Goal: Information Seeking & Learning: Learn about a topic

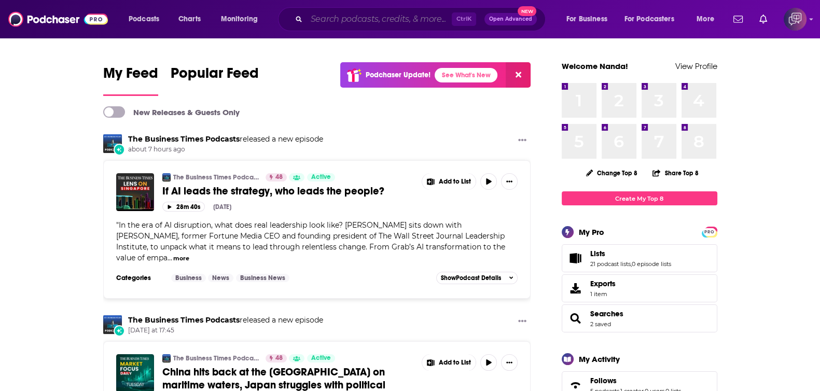
click at [426, 19] on input "Search podcasts, credits, & more..." at bounding box center [379, 19] width 145 height 17
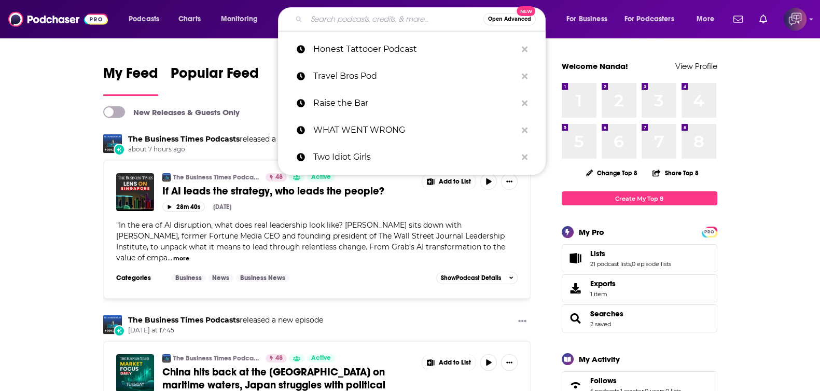
paste input "Charisma Quotient Podcast"
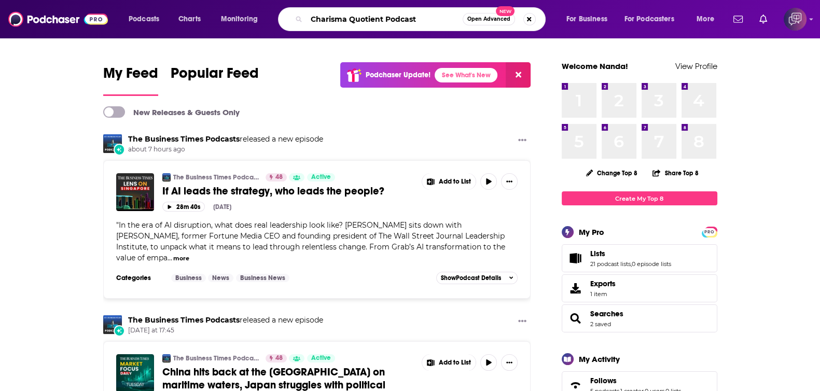
type input "Charisma Quotient Podcast"
click at [497, 19] on span "Open Advanced" at bounding box center [488, 19] width 43 height 5
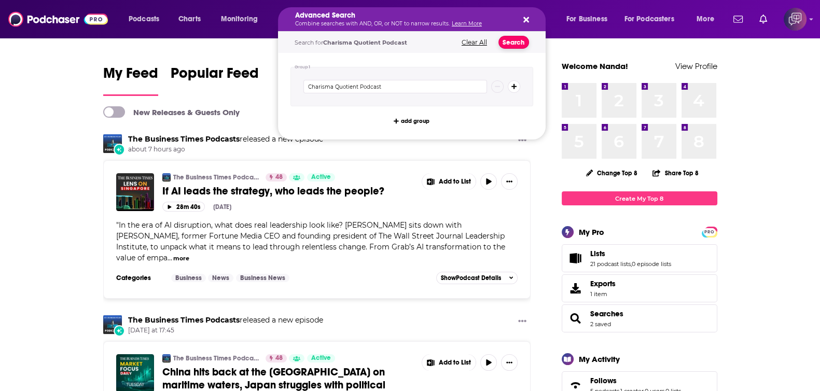
click at [511, 38] on button "Search" at bounding box center [514, 42] width 31 height 13
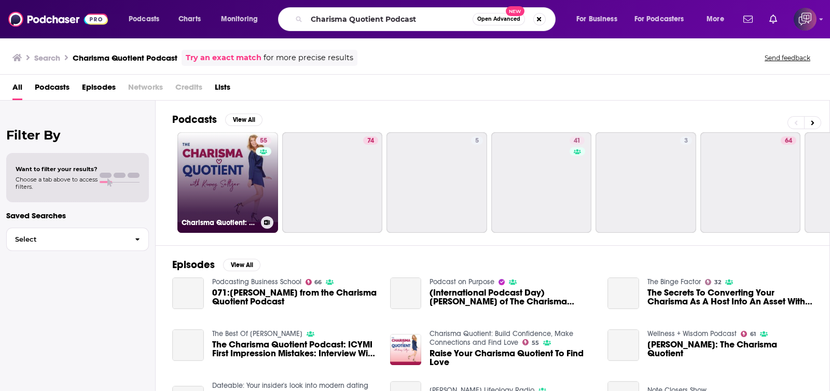
click at [233, 165] on link "55 Charisma Quotient: Build Confidence, Make Connections and Find Love" at bounding box center [227, 182] width 101 height 101
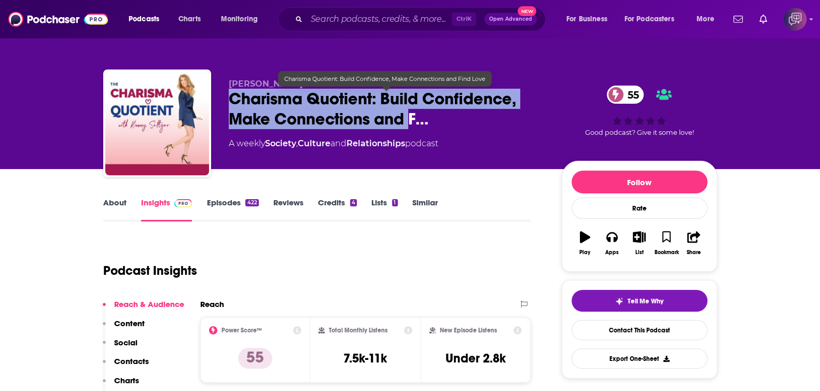
drag, startPoint x: 232, startPoint y: 94, endPoint x: 412, endPoint y: 120, distance: 181.4
click at [412, 120] on span "Charisma Quotient: Build Confidence, Make Connections and F…" at bounding box center [387, 109] width 316 height 40
copy h2 "Charisma Quotient: Build Confidence, Make Connections and"
click at [263, 118] on span "Charisma Quotient: Build Confidence, Make Connections and F…" at bounding box center [387, 109] width 316 height 40
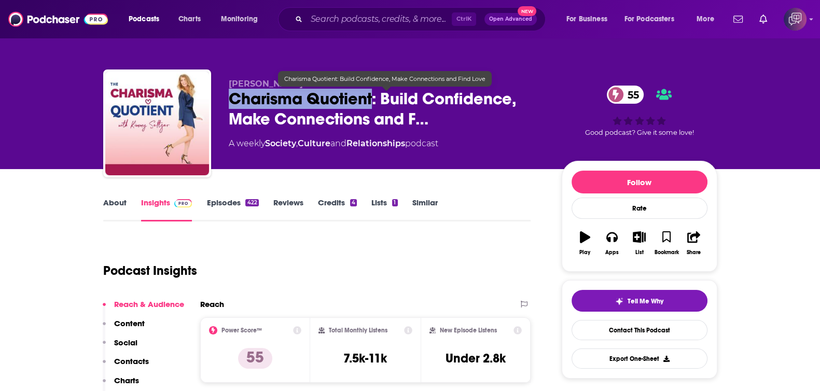
drag, startPoint x: 233, startPoint y: 100, endPoint x: 371, endPoint y: 105, distance: 138.1
click at [371, 105] on div "[PERSON_NAME] Charisma Quotient: Build Confidence, Make Connections and F… 55 A…" at bounding box center [410, 126] width 614 height 112
copy h2 "Charisma Quotient"
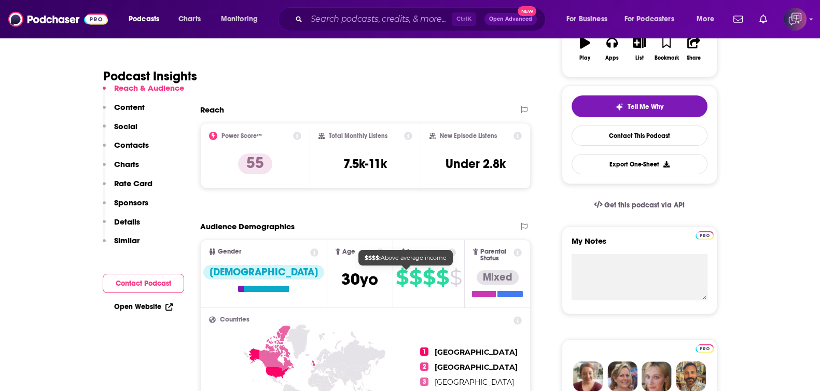
scroll to position [195, 0]
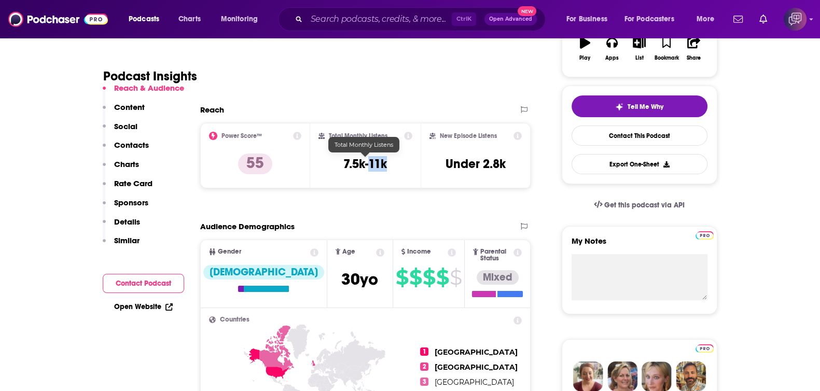
drag, startPoint x: 386, startPoint y: 167, endPoint x: 369, endPoint y: 167, distance: 17.1
click at [369, 167] on div "Total Monthly Listens 7.5k-11k" at bounding box center [366, 156] width 94 height 48
copy h3 "11k"
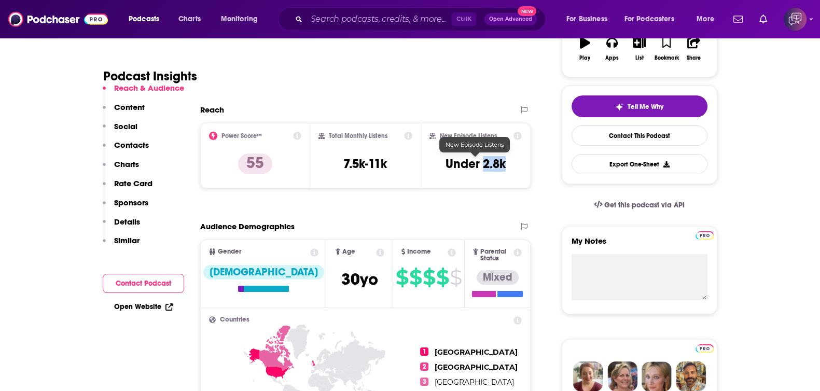
drag, startPoint x: 516, startPoint y: 159, endPoint x: 482, endPoint y: 164, distance: 33.6
click at [482, 164] on div "New Episode Listens Under 2.8k" at bounding box center [476, 156] width 93 height 48
copy h3 "2.8k"
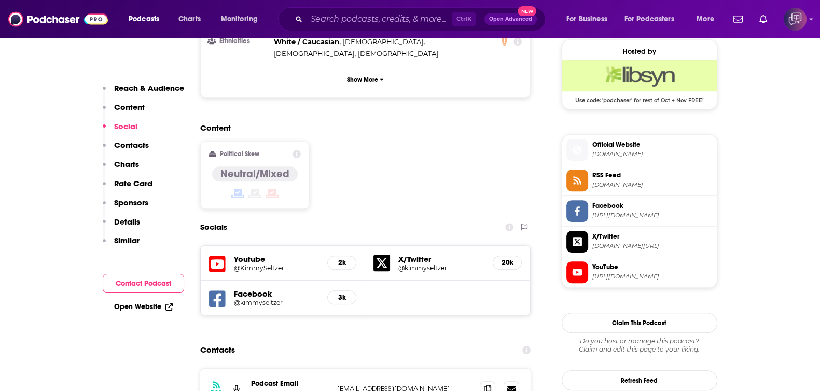
scroll to position [843, 0]
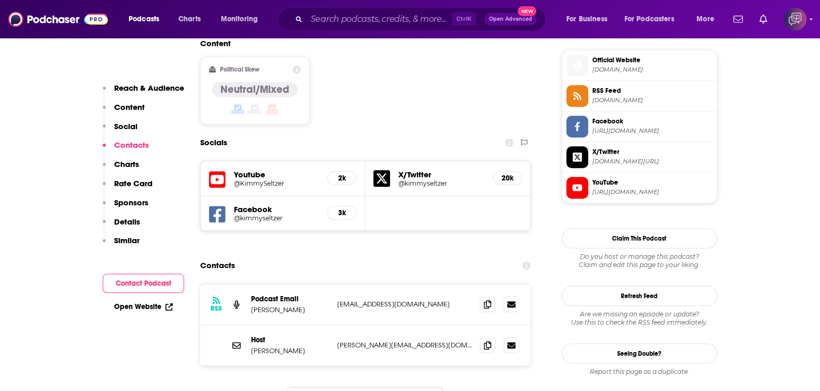
drag, startPoint x: 654, startPoint y: 62, endPoint x: 530, endPoint y: 193, distance: 179.8
